Goal: Find contact information: Find contact information

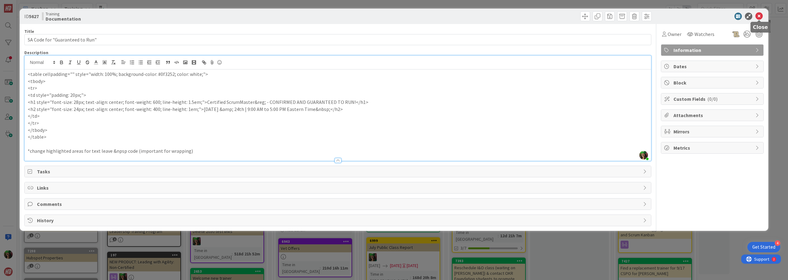
click at [759, 14] on icon at bounding box center [758, 16] width 7 height 7
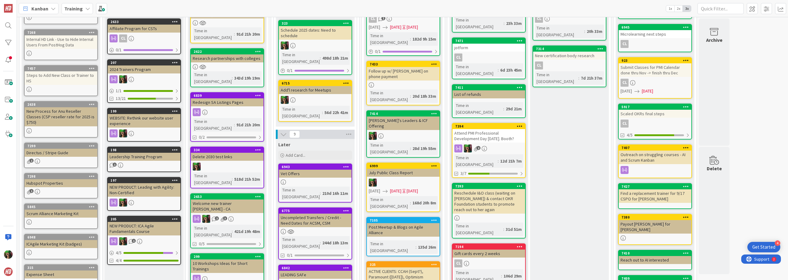
scroll to position [92, 0]
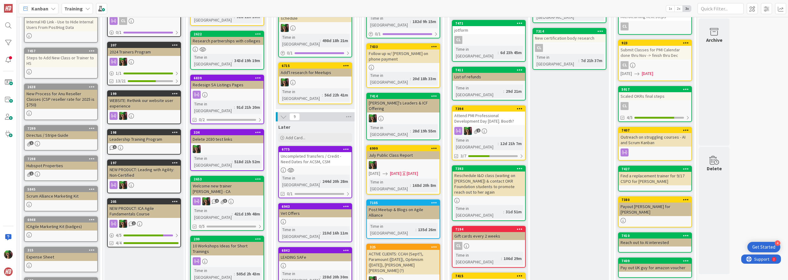
click at [323, 152] on div "Uncompleted Transfers / Credit - Need Dates for ACSM, CSM" at bounding box center [315, 159] width 73 height 14
click at [323, 144] on div "13 INFORMATION 11 Documentation Add Card... 5627 SA Code for "Guaranteed to Run…" at bounding box center [402, 148] width 771 height 263
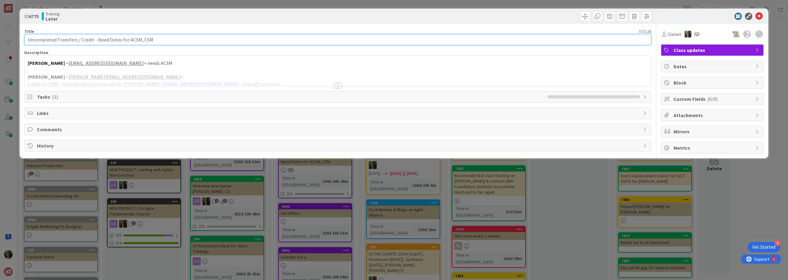
click at [164, 40] on input "Uncompleted Transfers / Credit - Need Dates for ACSM, CSM" at bounding box center [337, 39] width 627 height 11
type input "Uncompleted Transfers / Credit - Need Dates for ACSM, CSM, AISM"
click at [260, 74] on div at bounding box center [338, 78] width 626 height 16
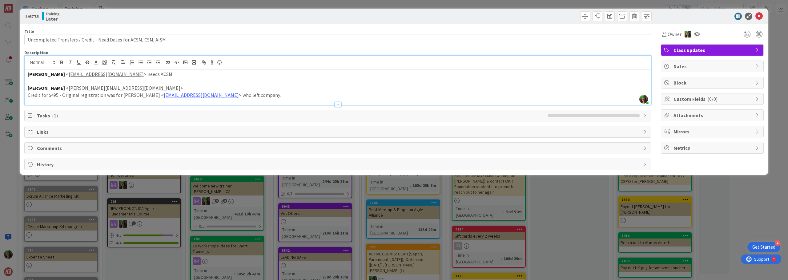
click at [263, 97] on p "Credit for $495 - Original registration was for [PERSON_NAME] < [PERSON_NAME][E…" at bounding box center [338, 95] width 620 height 7
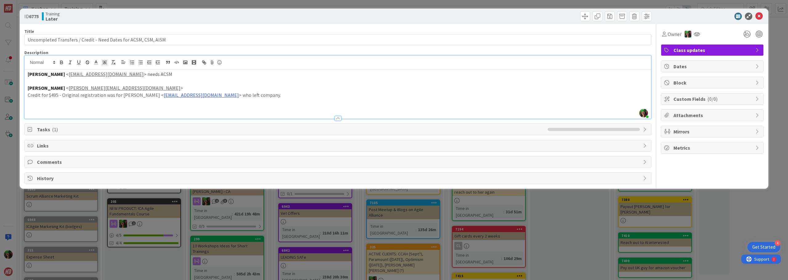
paste div
drag, startPoint x: 80, startPoint y: 84, endPoint x: 137, endPoint y: 90, distance: 57.2
click at [84, 84] on p at bounding box center [338, 81] width 620 height 7
drag, startPoint x: 148, startPoint y: 86, endPoint x: 76, endPoint y: 87, distance: 72.0
click at [76, 87] on p "[PERSON_NAME] < [PERSON_NAME][EMAIL_ADDRESS][DOMAIN_NAME] >" at bounding box center [338, 88] width 620 height 7
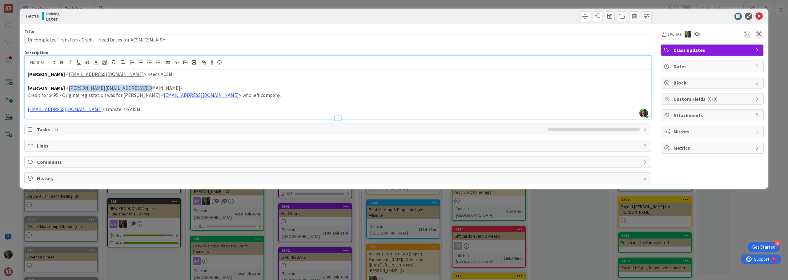
copy link "[PERSON_NAME][EMAIL_ADDRESS][DOMAIN_NAME]"
